Goal: Navigation & Orientation: Find specific page/section

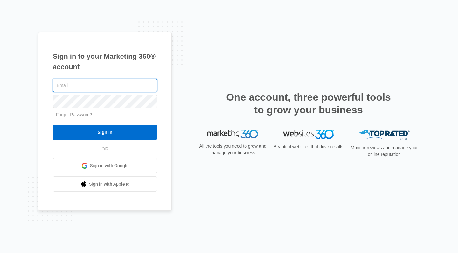
type input "[EMAIL_ADDRESS][DOMAIN_NAME]"
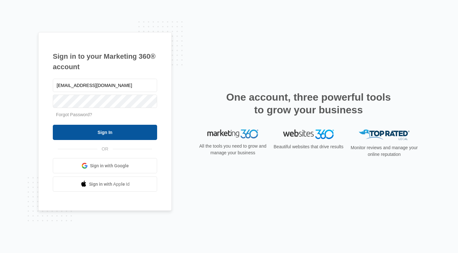
click at [97, 129] on input "Sign In" at bounding box center [105, 132] width 104 height 15
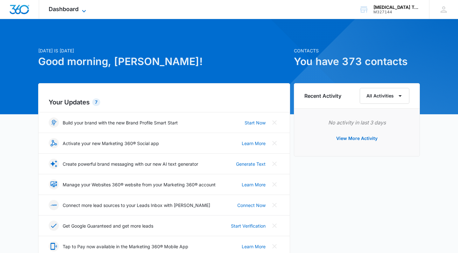
click at [68, 10] on span "Dashboard" at bounding box center [64, 9] width 30 height 7
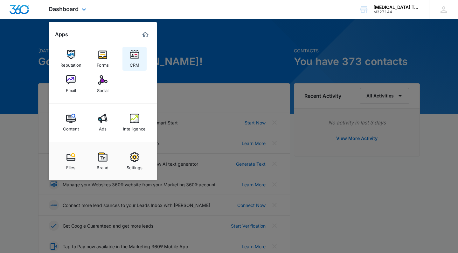
click at [131, 54] on img at bounding box center [135, 55] width 10 height 10
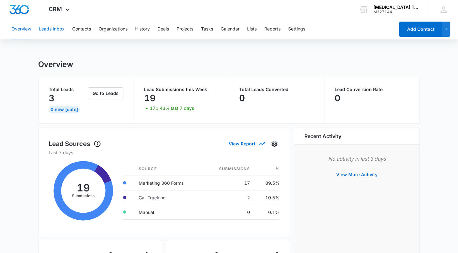
click at [63, 28] on button "Leads Inbox" at bounding box center [52, 29] width 26 height 20
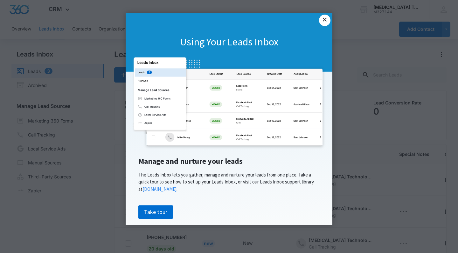
click at [325, 17] on link "×" at bounding box center [324, 20] width 11 height 11
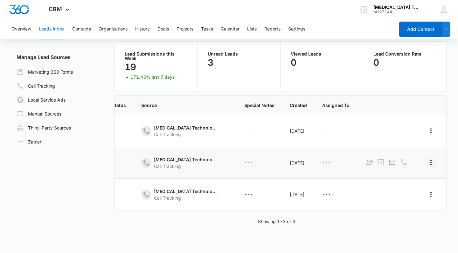
click at [433, 159] on icon "Actions" at bounding box center [431, 163] width 8 height 8
click at [172, 233] on div "Lead Name Lead Status Qualifying Status Source Special Notes Created Assigned T…" at bounding box center [280, 172] width 332 height 155
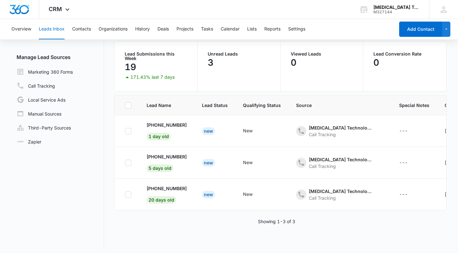
scroll to position [47, 0]
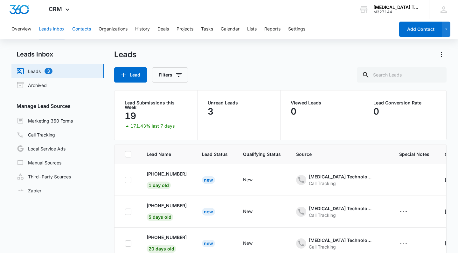
click at [84, 31] on button "Contacts" at bounding box center [81, 29] width 19 height 20
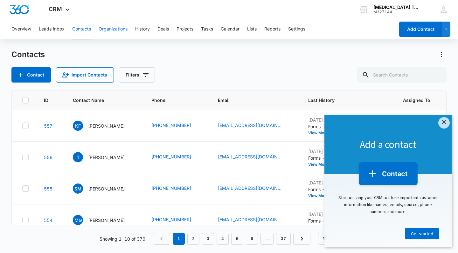
click at [107, 32] on button "Organizations" at bounding box center [113, 29] width 29 height 20
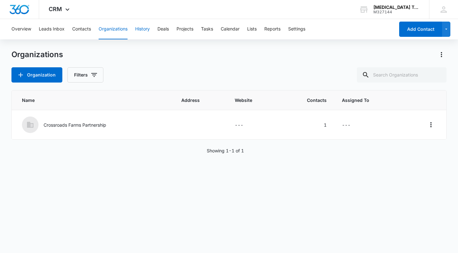
click at [141, 31] on button "History" at bounding box center [142, 29] width 15 height 20
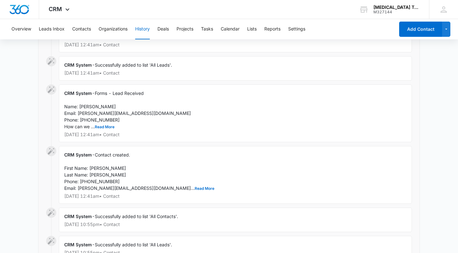
scroll to position [127, 0]
click at [102, 127] on button "Read More" at bounding box center [105, 127] width 20 height 4
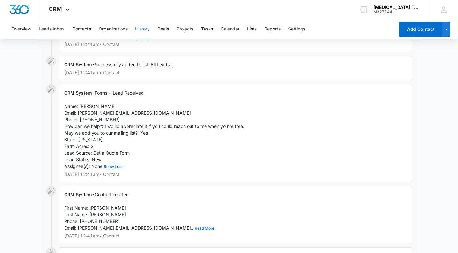
click at [195, 227] on button "Read More" at bounding box center [205, 229] width 20 height 4
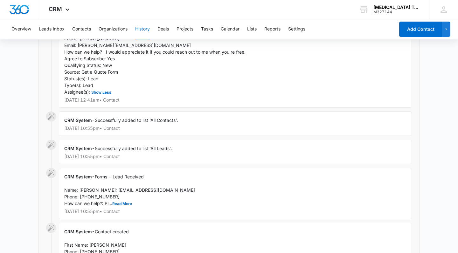
scroll to position [311, 0]
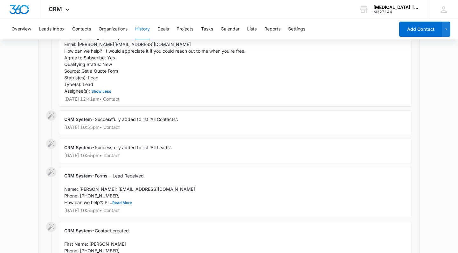
click at [127, 205] on button "Read More" at bounding box center [122, 203] width 20 height 4
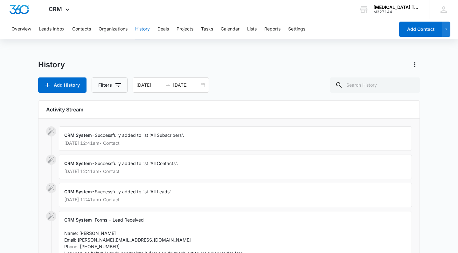
scroll to position [0, 0]
click at [163, 31] on button "Deals" at bounding box center [162, 29] width 11 height 20
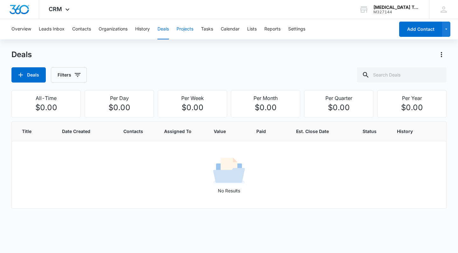
click at [193, 32] on button "Projects" at bounding box center [184, 29] width 17 height 20
click at [242, 33] on div "Overview Leads Inbox Contacts Organizations History Deals Projects Tasks Calend…" at bounding box center [201, 29] width 387 height 20
click at [256, 29] on button "Lists" at bounding box center [252, 29] width 10 height 20
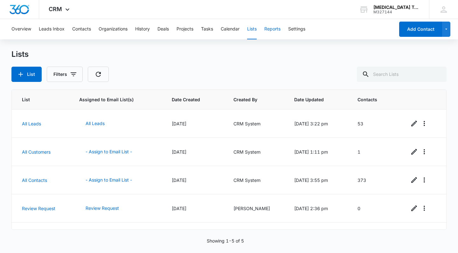
click at [279, 29] on button "Reports" at bounding box center [272, 29] width 16 height 20
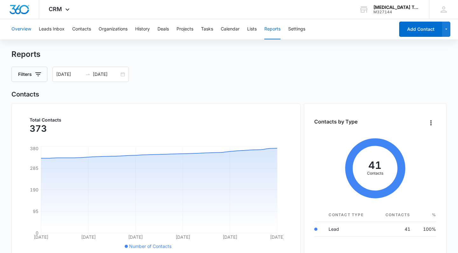
click at [25, 31] on button "Overview" at bounding box center [21, 29] width 20 height 20
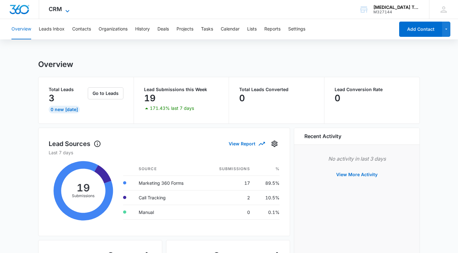
click at [65, 11] on icon at bounding box center [68, 11] width 8 height 8
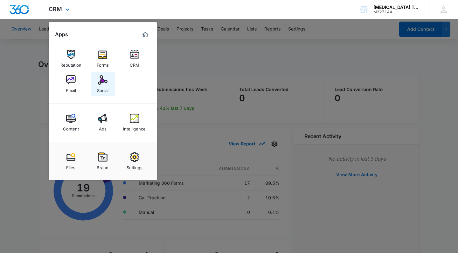
click at [102, 87] on div "Social" at bounding box center [102, 89] width 11 height 8
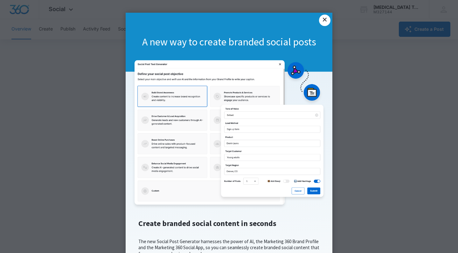
click at [325, 22] on link "×" at bounding box center [324, 20] width 11 height 11
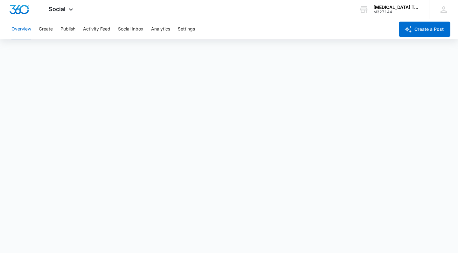
click at [147, 32] on div "Overview Create Publish Activity Feed Social Inbox Analytics Settings" at bounding box center [201, 29] width 387 height 20
click at [137, 30] on button "Social Inbox" at bounding box center [130, 29] width 25 height 20
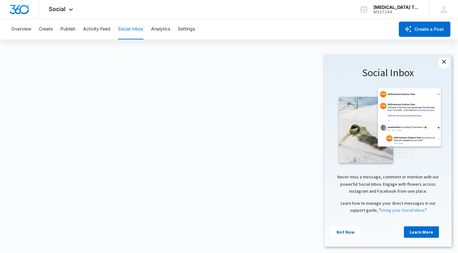
click at [446, 66] on link "×" at bounding box center [443, 62] width 11 height 11
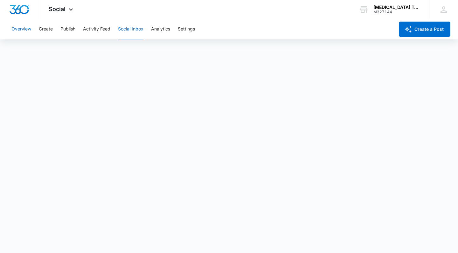
click at [24, 28] on button "Overview" at bounding box center [21, 29] width 20 height 20
